Goal: Check status: Check status

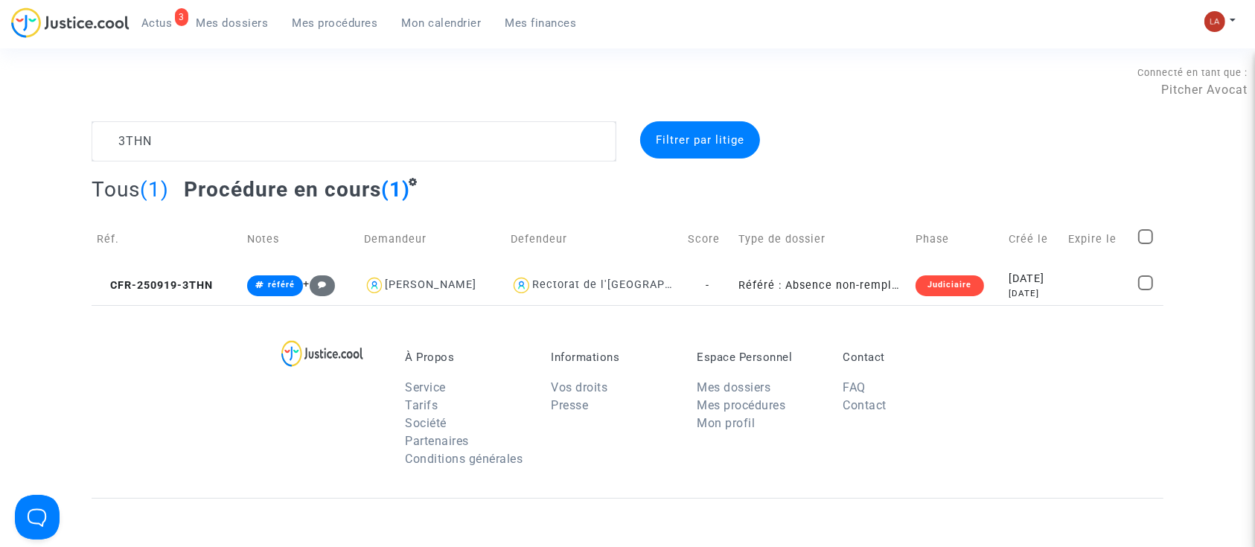
click at [224, 139] on textarea at bounding box center [354, 141] width 525 height 40
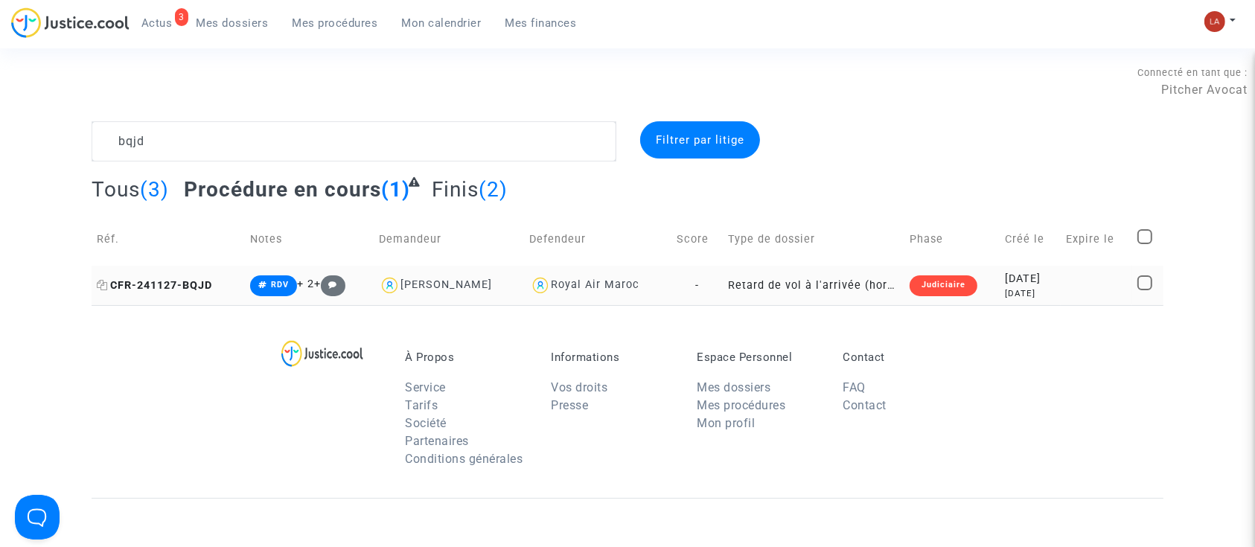
type textarea "bqjd"
click at [201, 283] on span "CFR-241127-BQJD" at bounding box center [154, 285] width 115 height 13
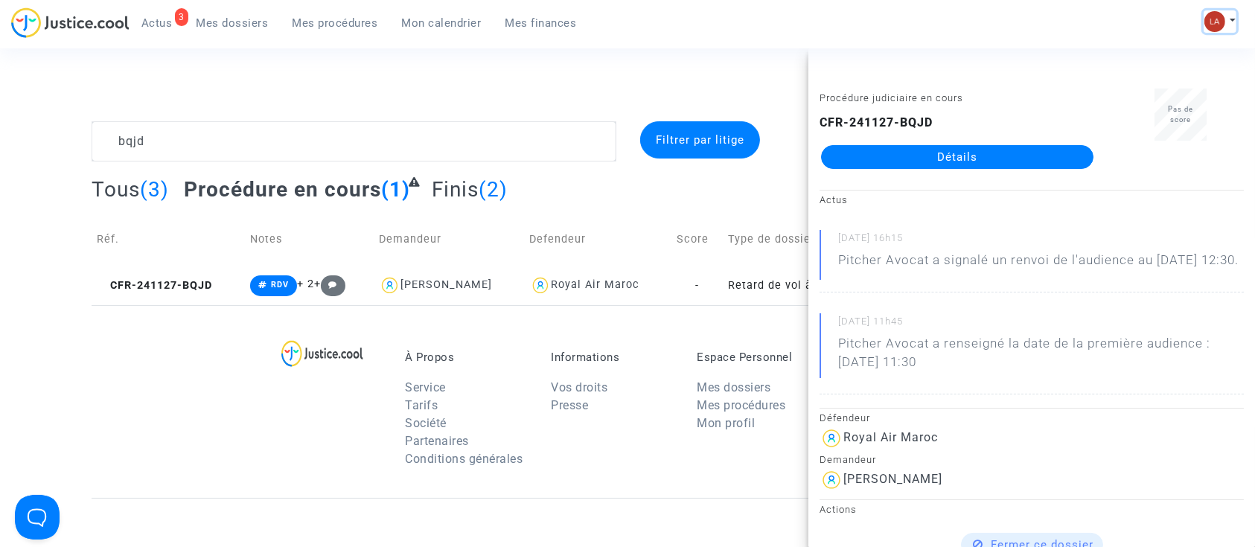
click at [1213, 19] on img at bounding box center [1214, 21] width 21 height 21
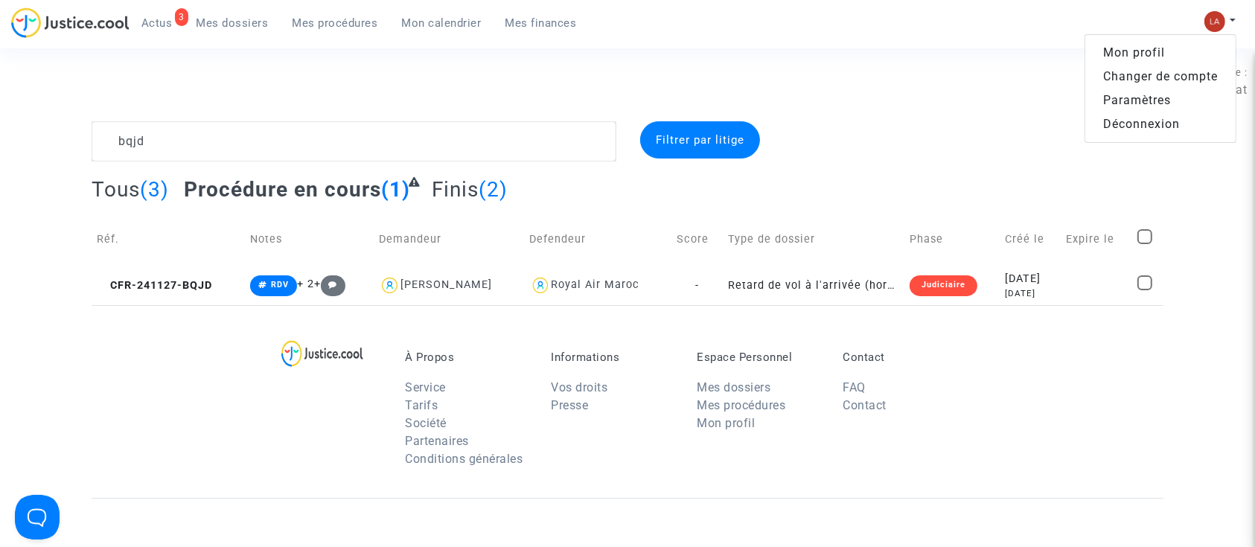
click at [1124, 71] on link "Changer de compte" at bounding box center [1160, 77] width 150 height 24
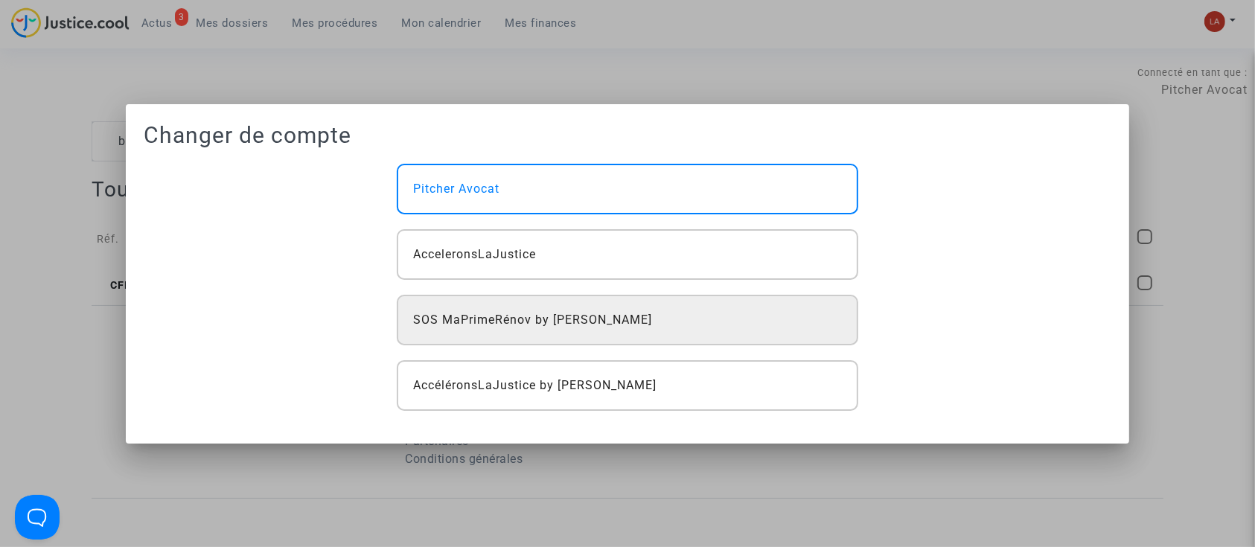
click at [506, 334] on div "SOS MaPrimeRénov by [PERSON_NAME]" at bounding box center [628, 320] width 462 height 51
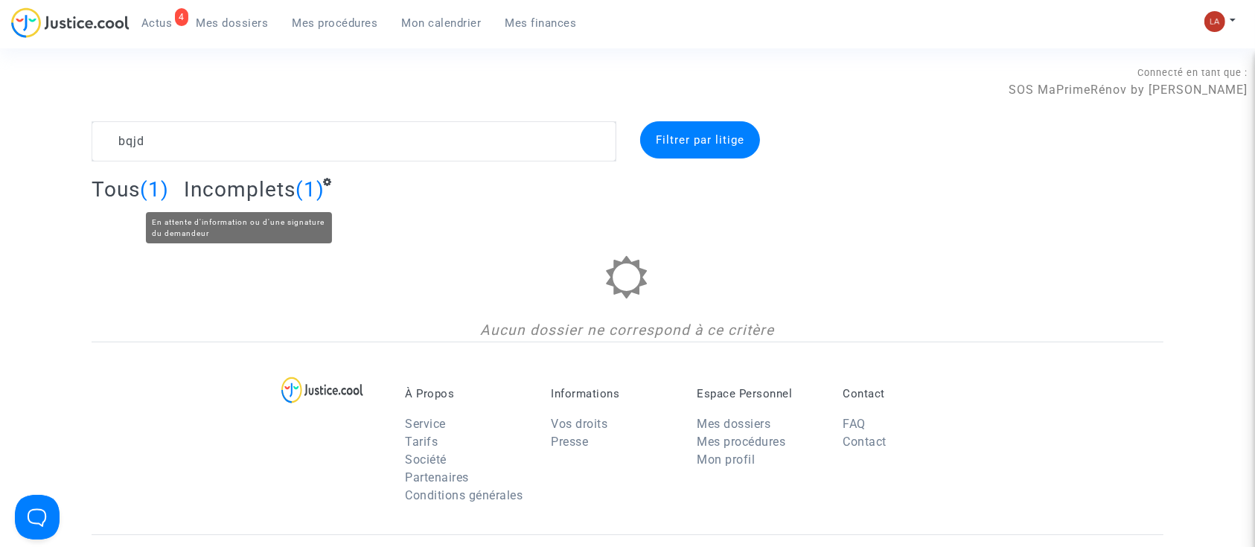
click at [237, 197] on span "Incomplets" at bounding box center [240, 189] width 112 height 25
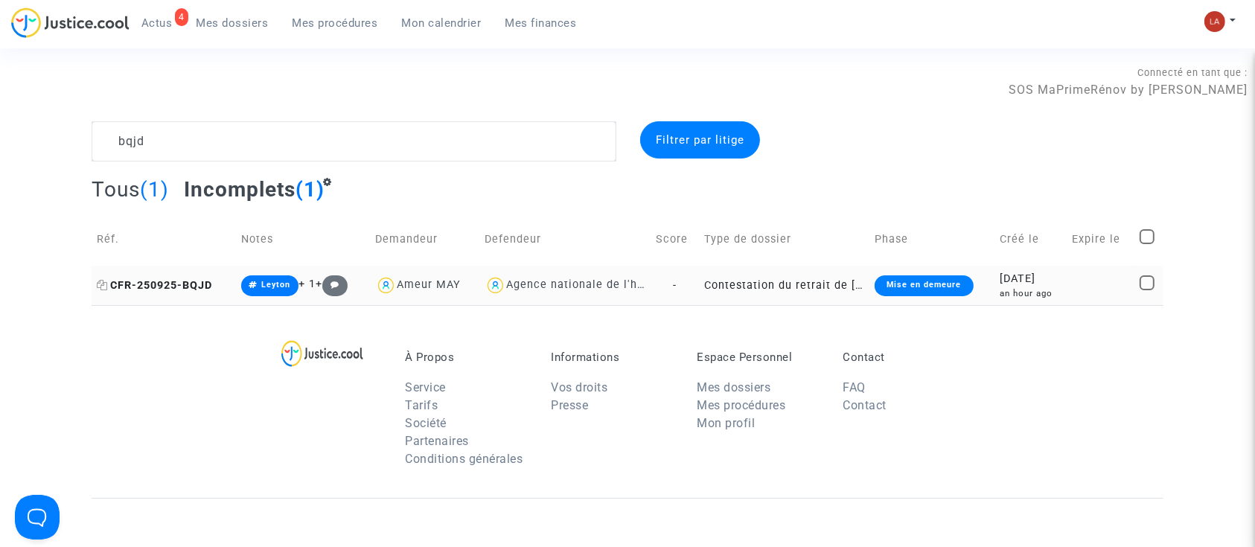
click at [179, 288] on span "CFR-250925-BQJD" at bounding box center [154, 285] width 115 height 13
